Goal: Navigation & Orientation: Find specific page/section

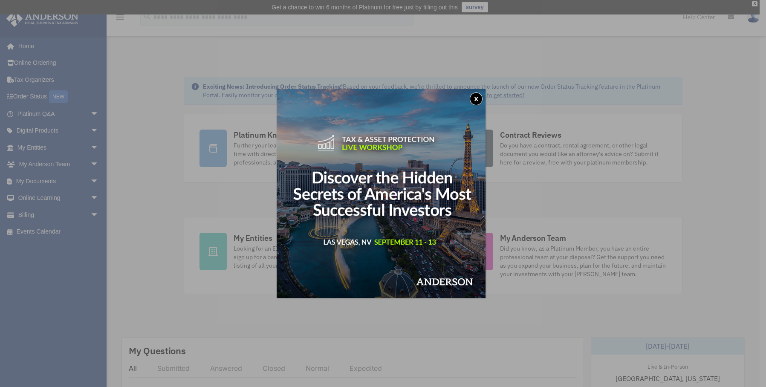
click at [476, 101] on button "x" at bounding box center [475, 98] width 13 height 13
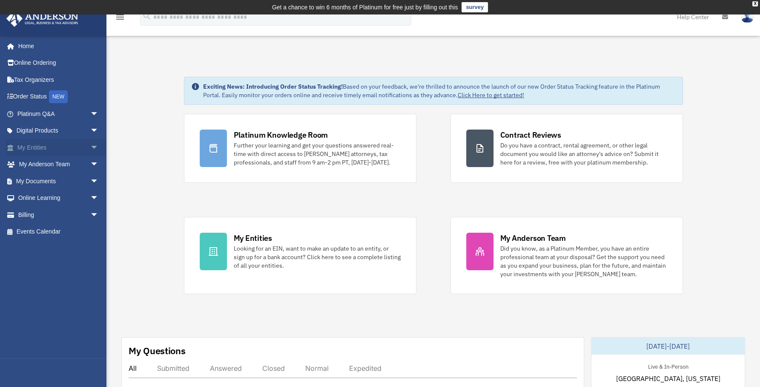
click at [25, 147] on link "My Entities arrow_drop_down" at bounding box center [59, 147] width 106 height 17
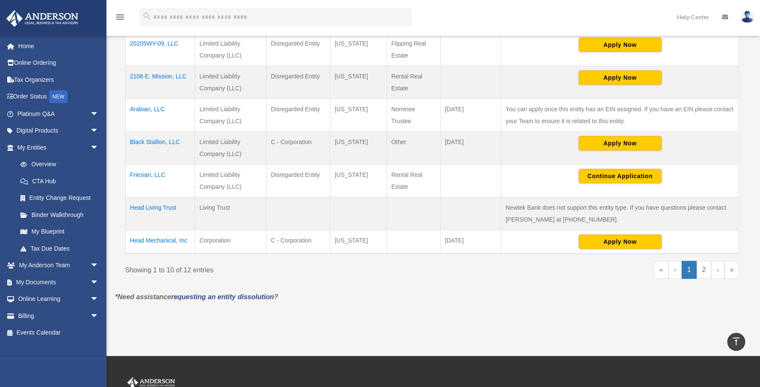
scroll to position [341, 0]
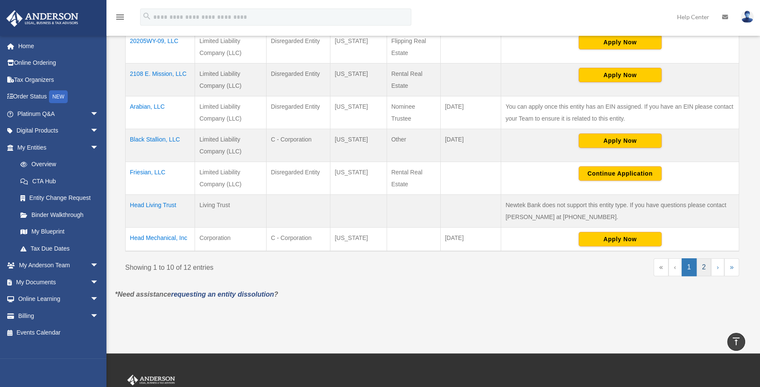
click at [704, 263] on link "2" at bounding box center [704, 267] width 15 height 18
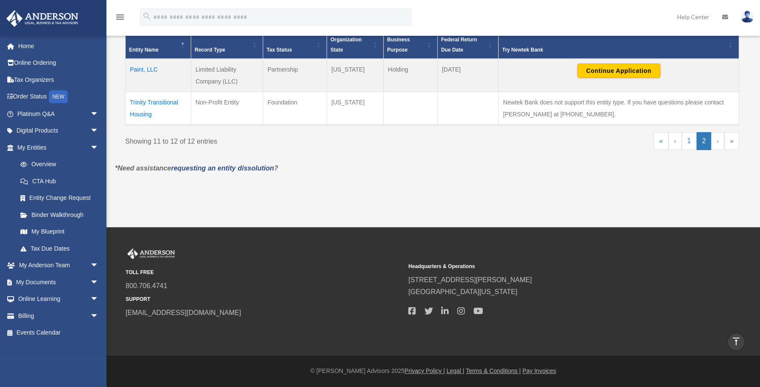
scroll to position [201, 0]
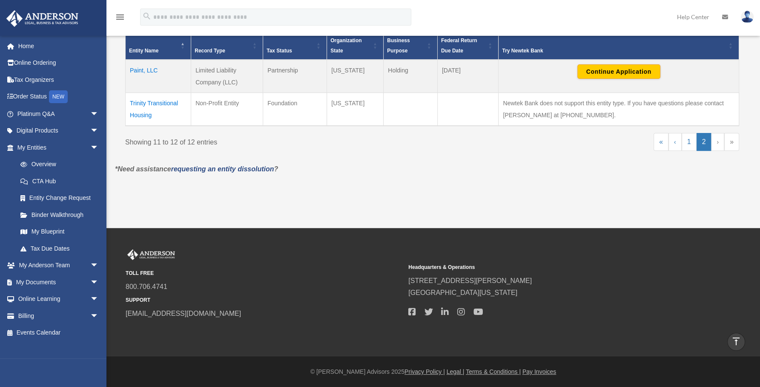
click at [150, 101] on td "Trinity Transitional Housing" at bounding box center [159, 109] width 66 height 33
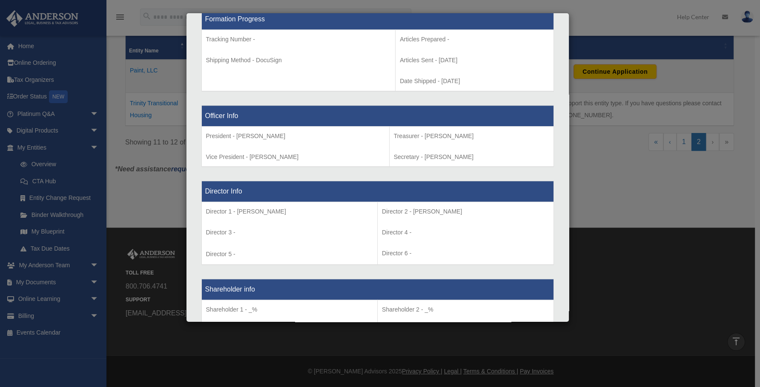
scroll to position [468, 0]
